Goal: Task Accomplishment & Management: Use online tool/utility

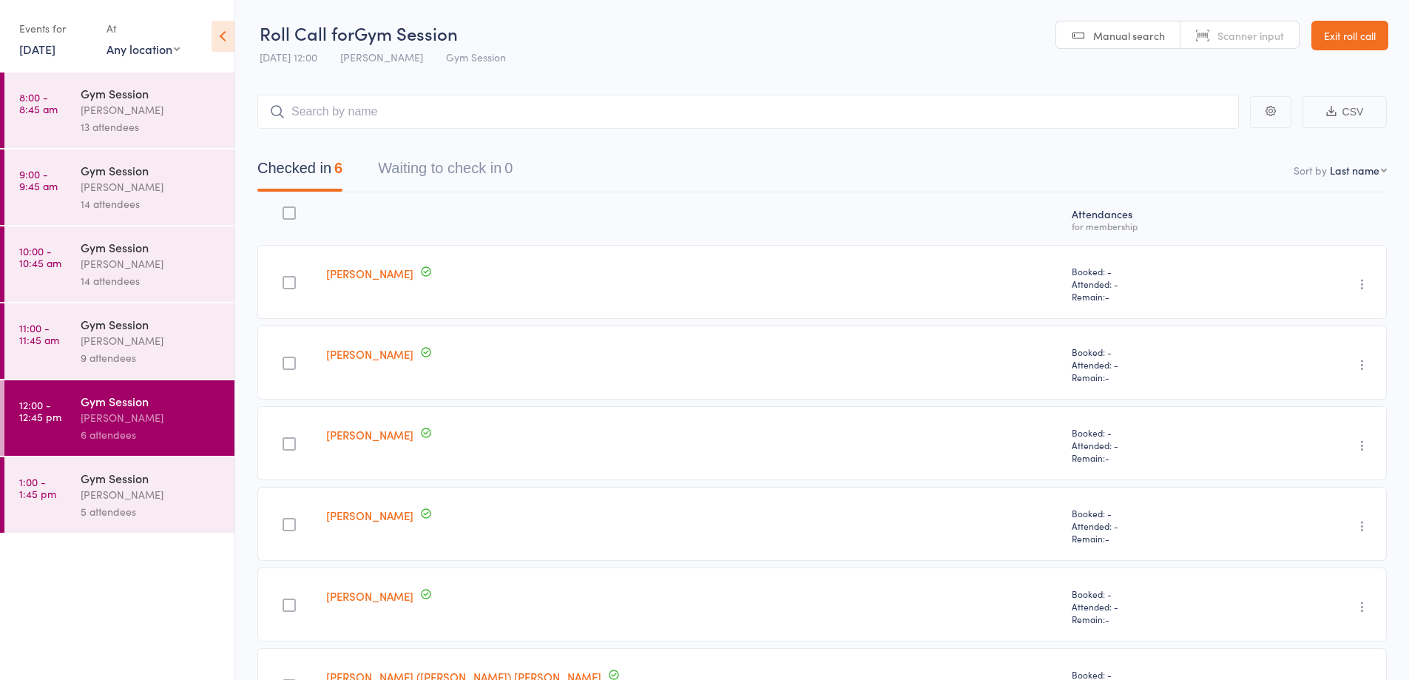
click at [632, 33] on header "Roll Call for Gym Session [DATE] 12:00 [PERSON_NAME] Gym Session Manual search …" at bounding box center [822, 36] width 1174 height 72
click at [1382, 39] on link "Exit roll call" at bounding box center [1349, 36] width 77 height 30
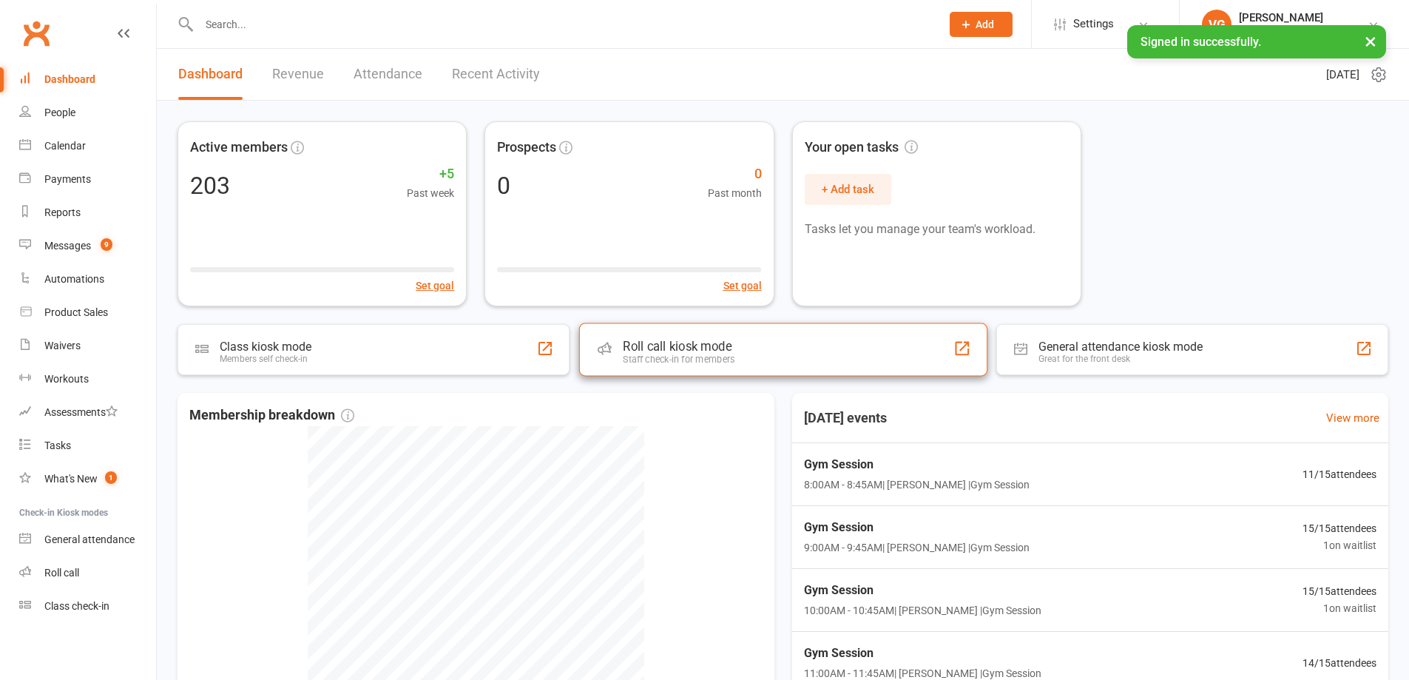
click at [796, 342] on div "Roll call kiosk mode Staff check-in for members" at bounding box center [782, 349] width 408 height 53
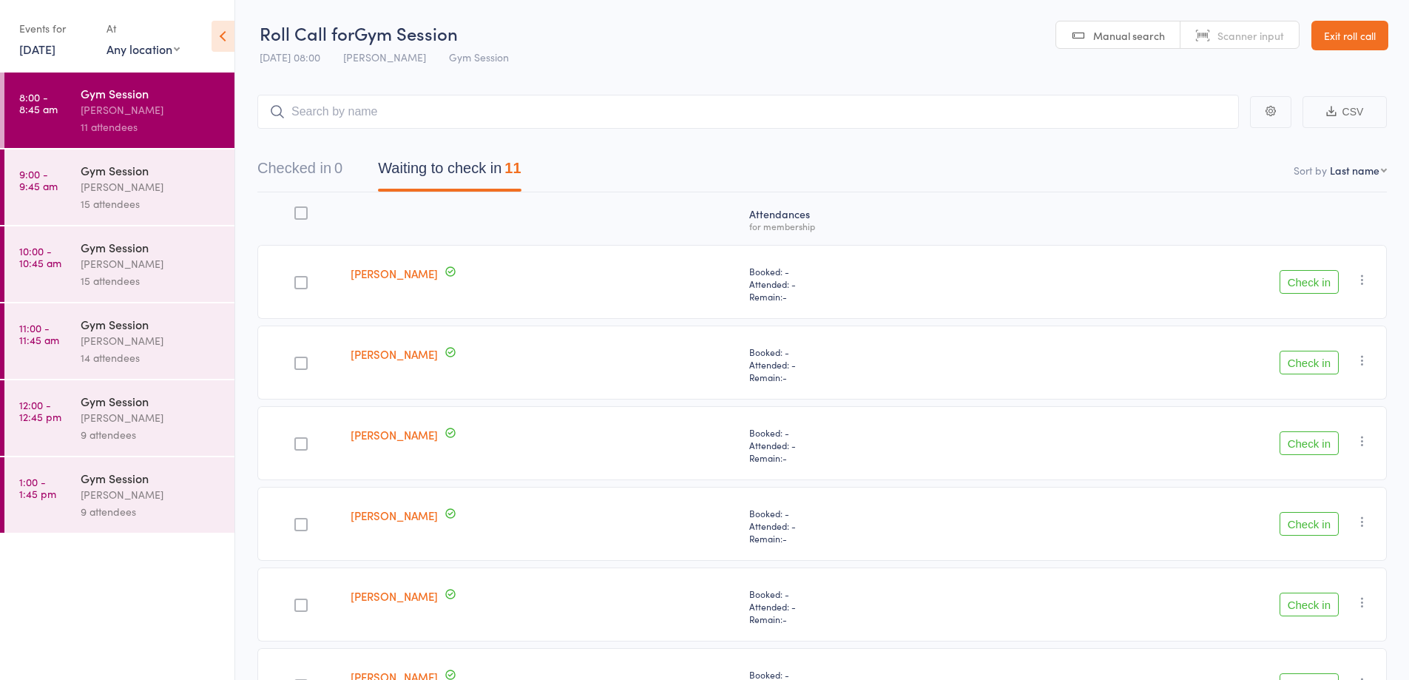
click at [1304, 437] on button "Check in" at bounding box center [1308, 443] width 59 height 24
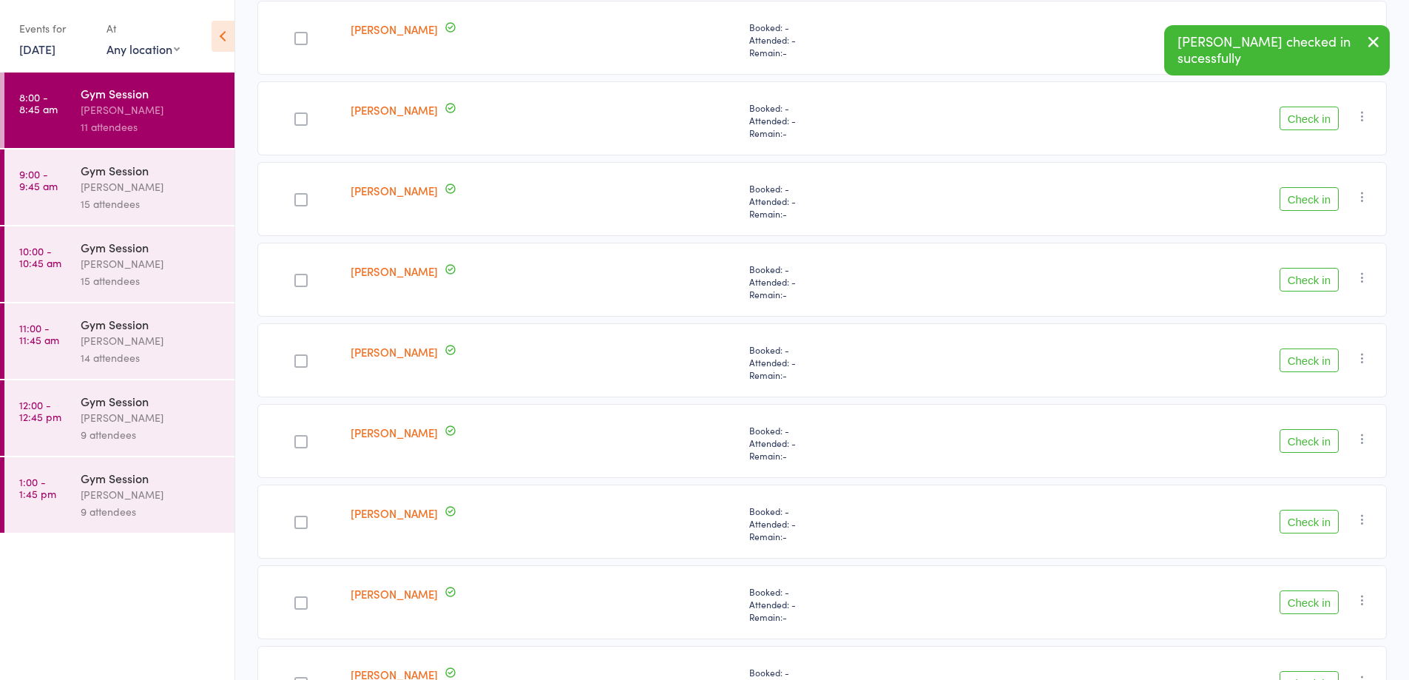
scroll to position [325, 0]
click at [1305, 202] on button "Check in" at bounding box center [1308, 198] width 59 height 24
click at [1305, 283] on button "Check in" at bounding box center [1308, 279] width 59 height 24
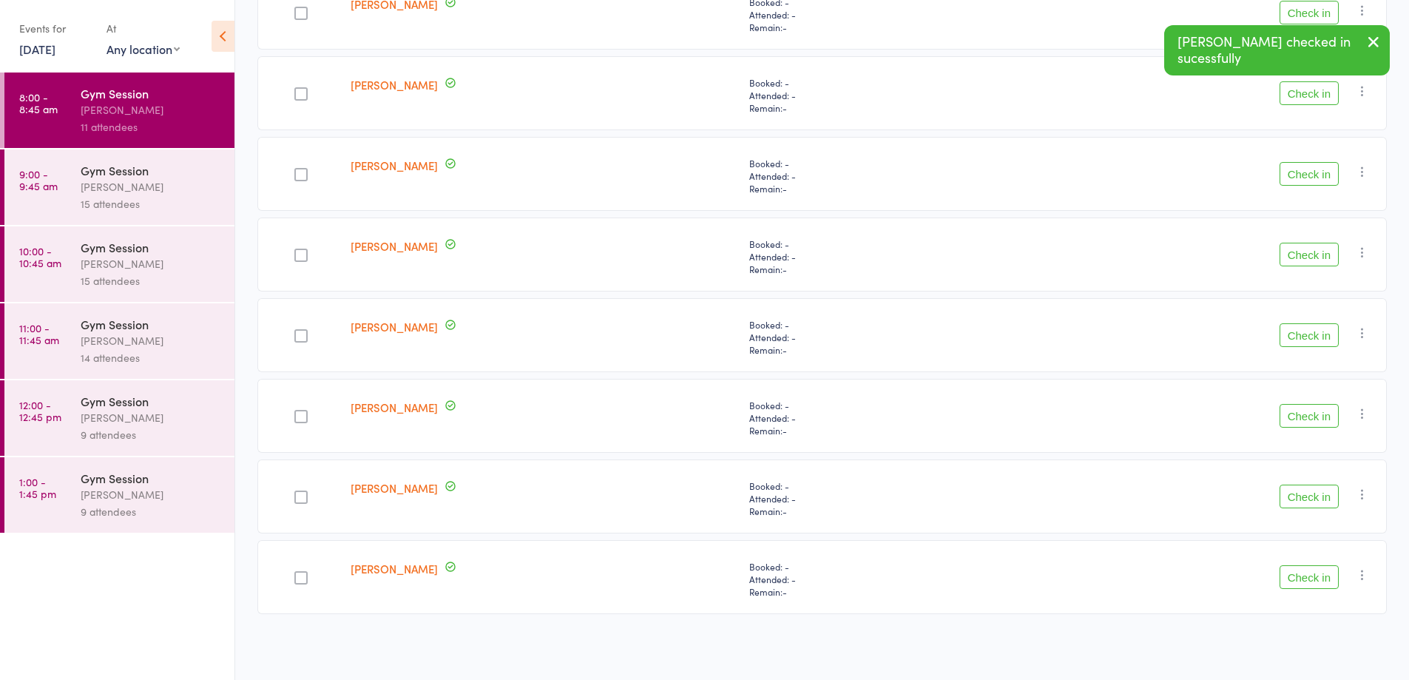
scroll to position [269, 0]
click at [1304, 413] on button "Check in" at bounding box center [1308, 416] width 59 height 24
click at [1306, 501] on button "Check in" at bounding box center [1308, 496] width 59 height 24
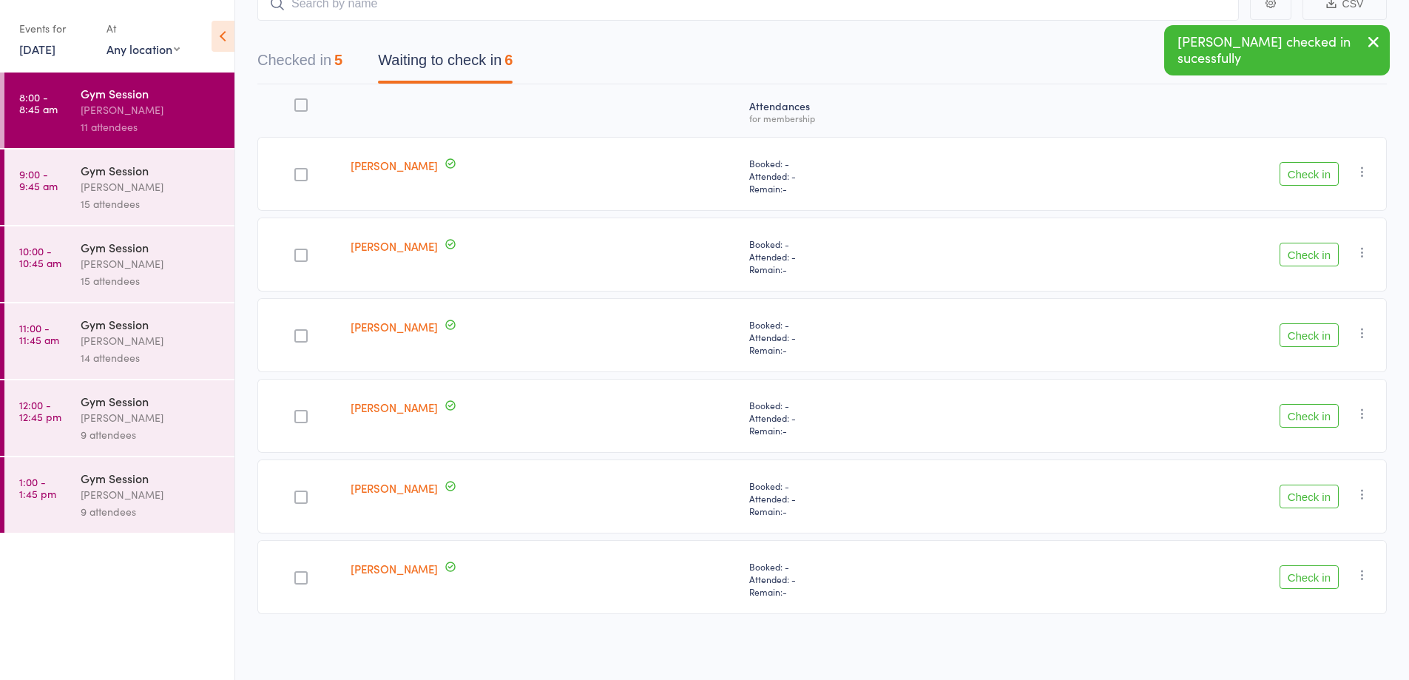
click at [1308, 587] on button "Check in" at bounding box center [1308, 577] width 59 height 24
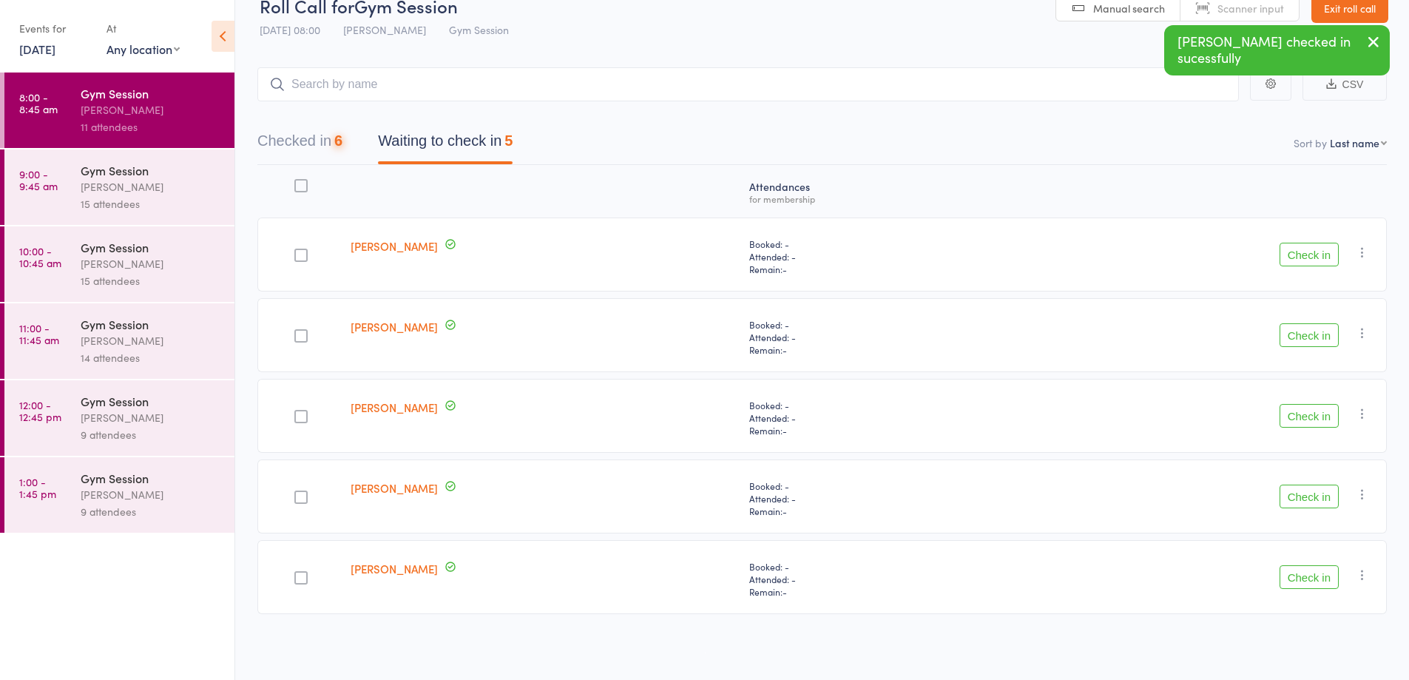
scroll to position [27, 0]
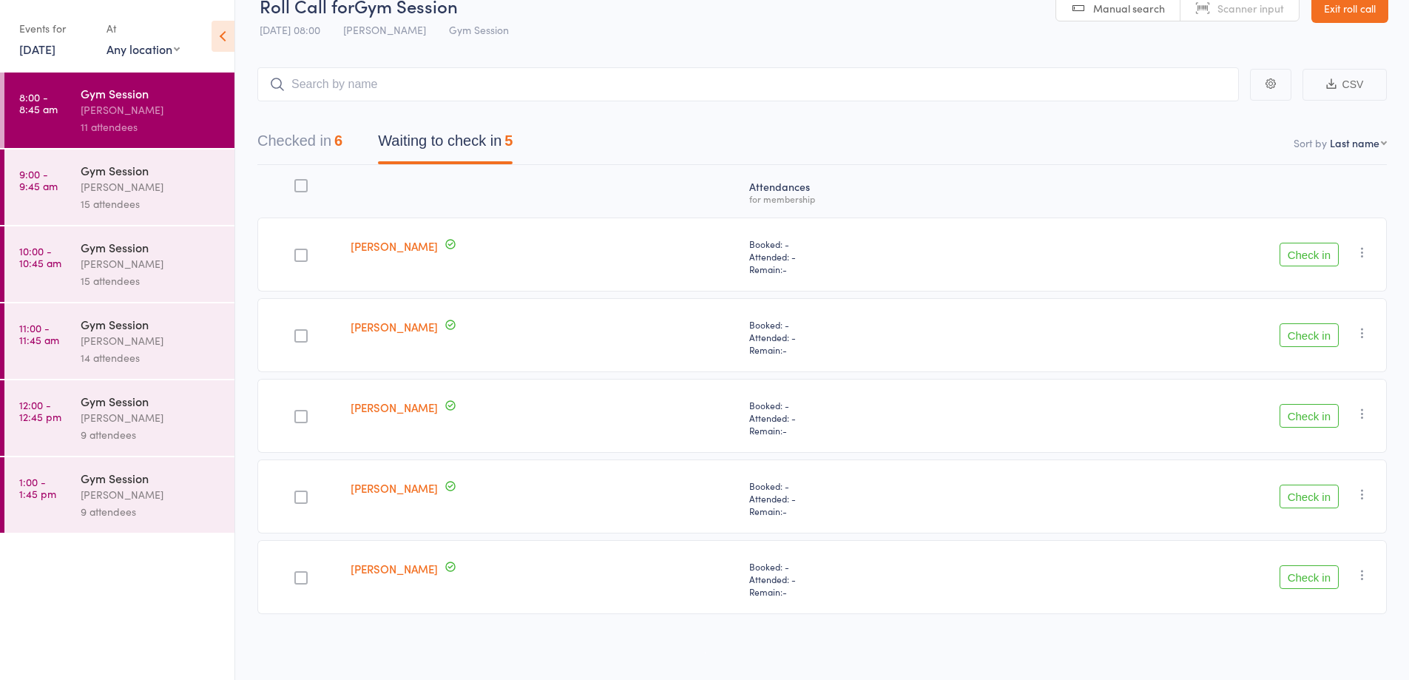
click at [1292, 503] on button "Check in" at bounding box center [1308, 496] width 59 height 24
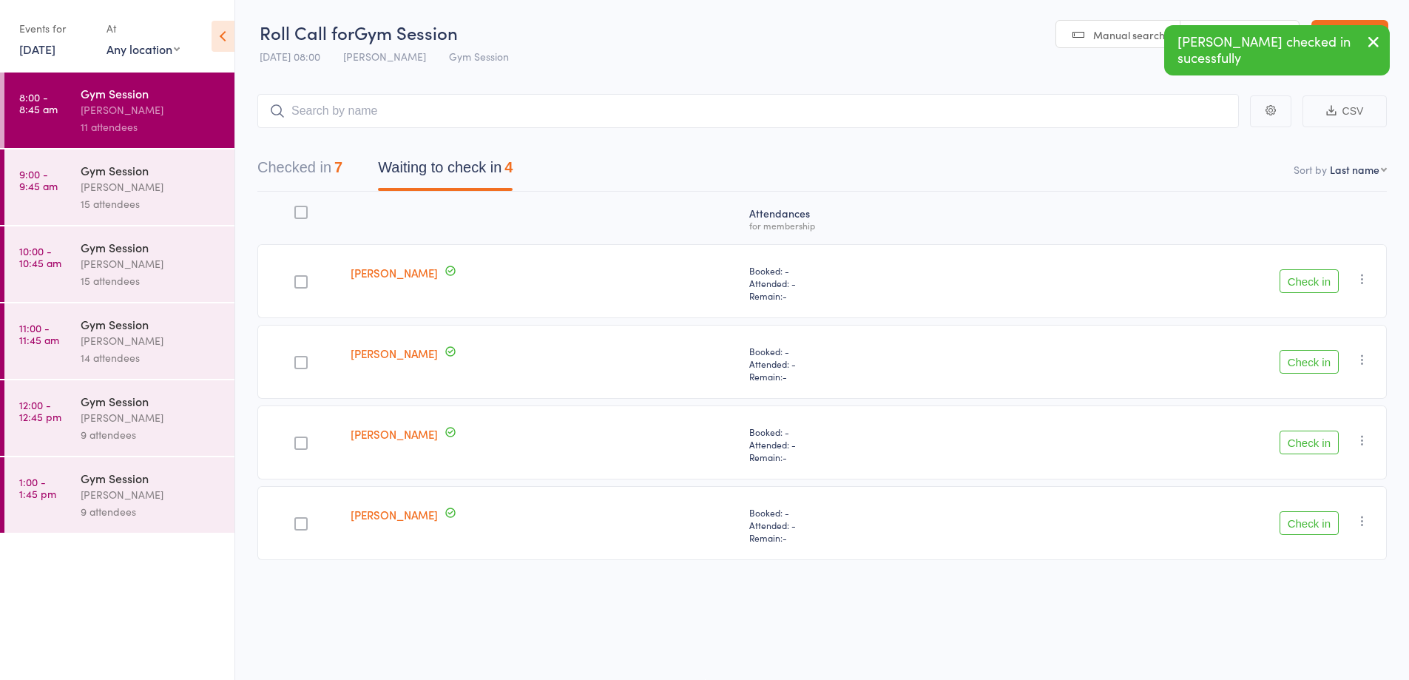
click at [1290, 524] on button "Check in" at bounding box center [1308, 523] width 59 height 24
click at [1298, 438] on button "Check in" at bounding box center [1308, 442] width 59 height 24
click at [1320, 282] on button "Check in" at bounding box center [1308, 281] width 59 height 24
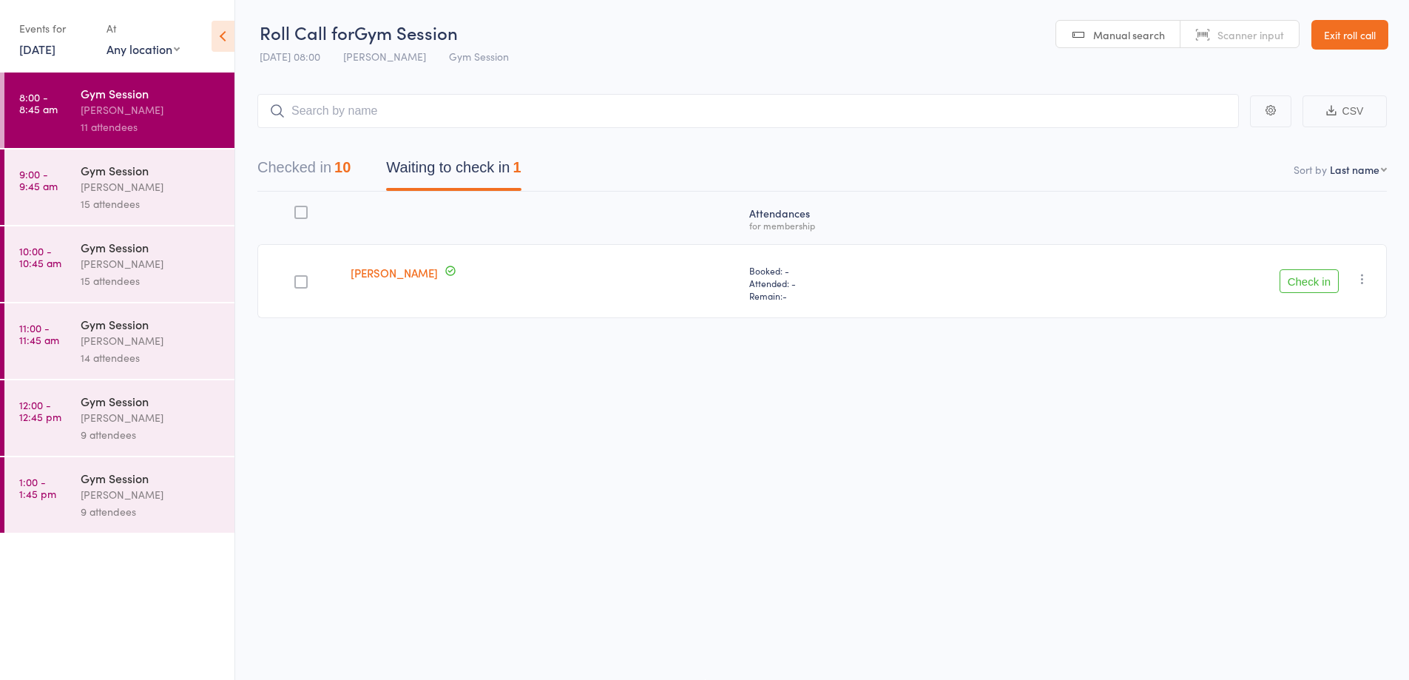
click at [116, 179] on div "[PERSON_NAME]" at bounding box center [151, 186] width 141 height 17
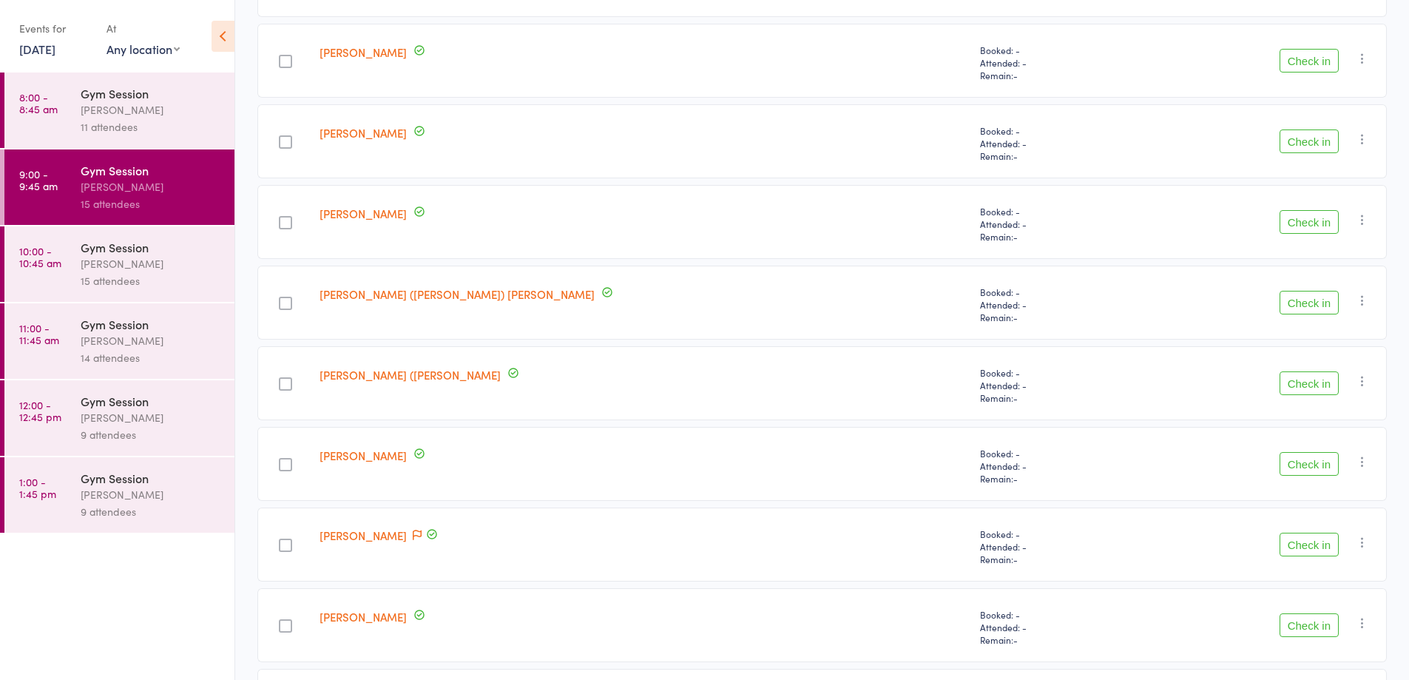
scroll to position [833, 0]
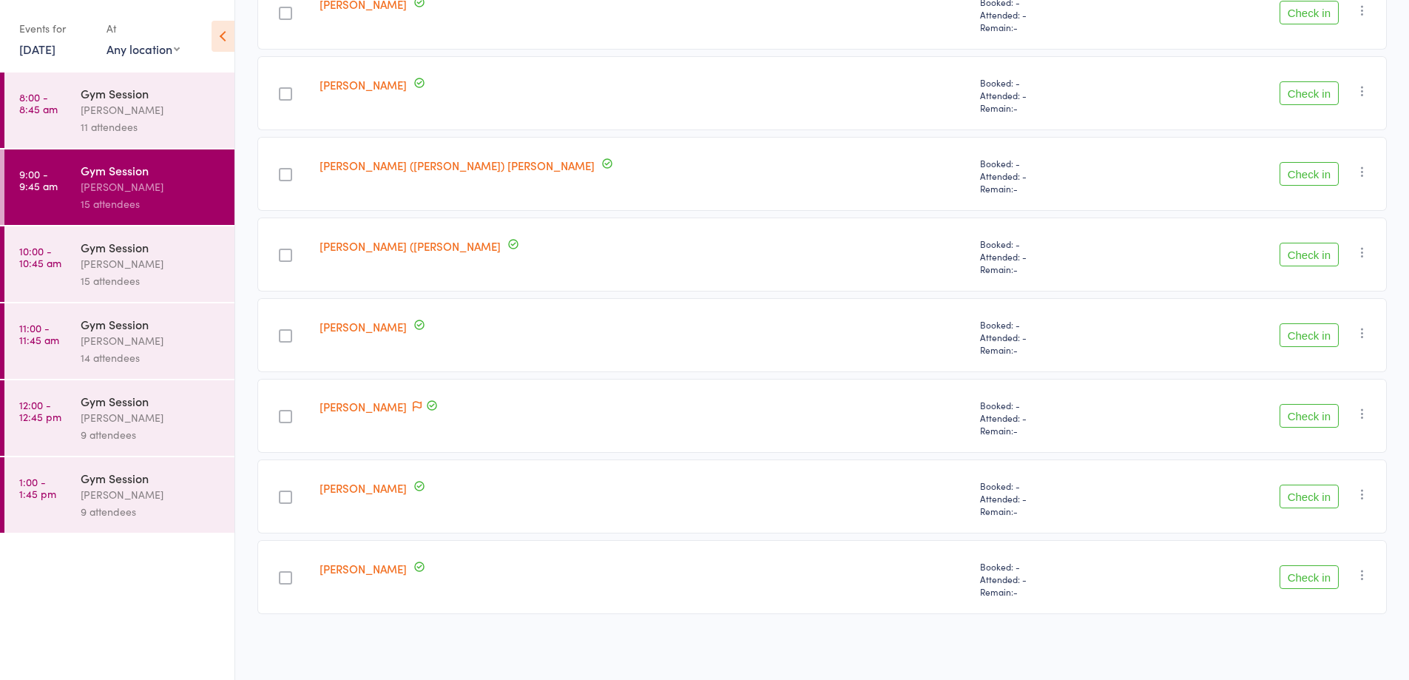
click at [146, 108] on div "[PERSON_NAME]" at bounding box center [151, 109] width 141 height 17
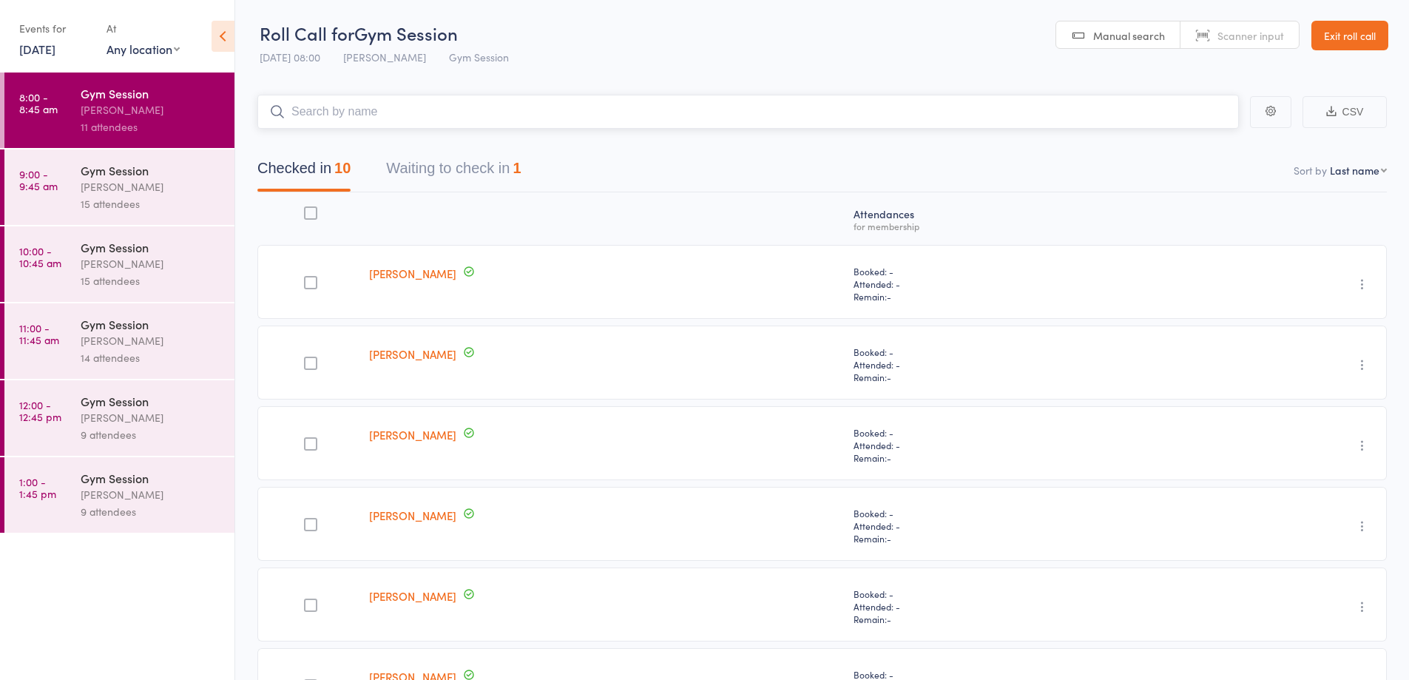
click at [467, 179] on button "Waiting to check in 1" at bounding box center [453, 171] width 135 height 39
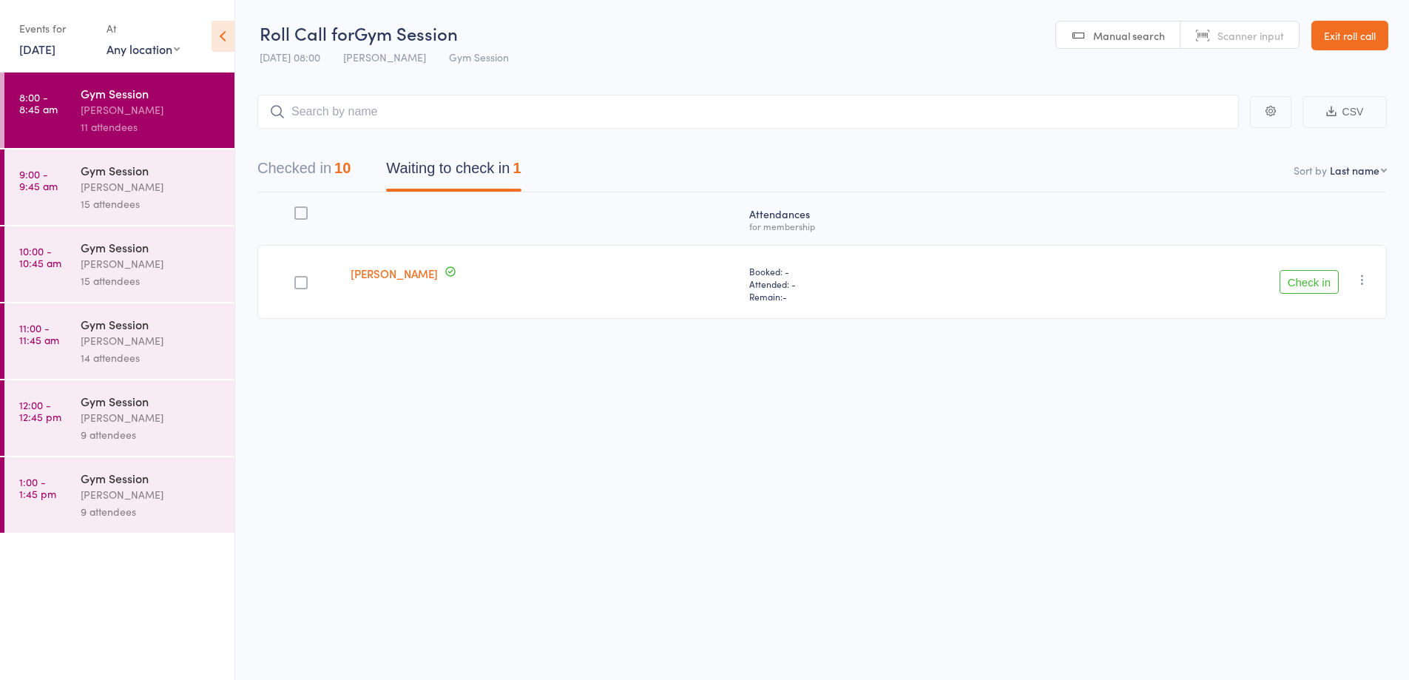
click at [1316, 284] on button "Check in" at bounding box center [1308, 282] width 59 height 24
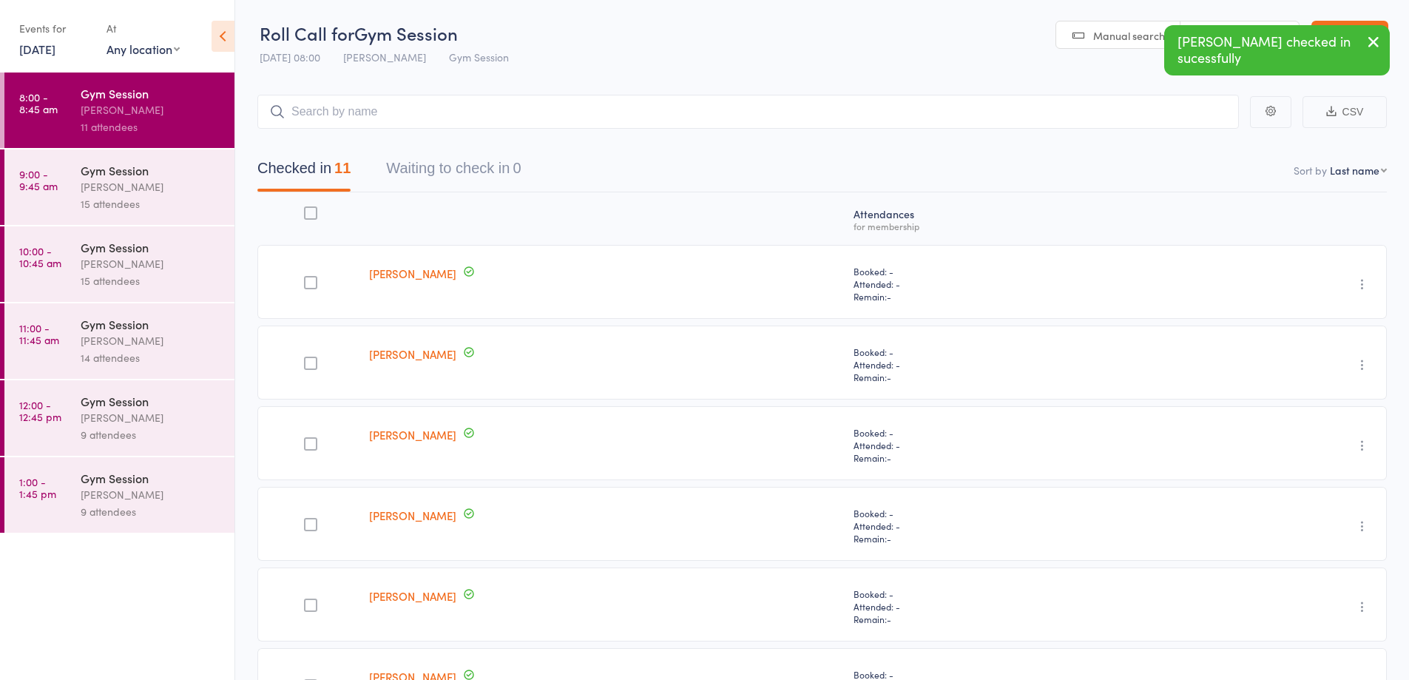
click at [100, 180] on div "[PERSON_NAME]" at bounding box center [151, 186] width 141 height 17
